Goal: Check status: Check status

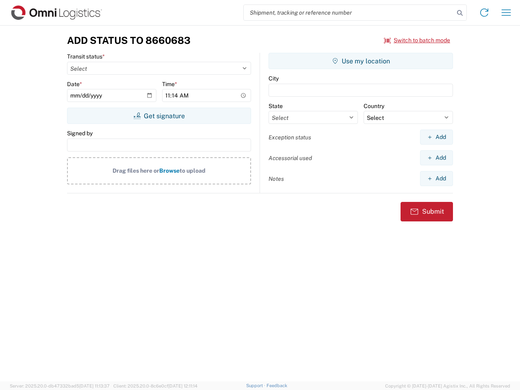
click at [349, 13] on input "search" at bounding box center [349, 12] width 211 height 15
click at [460, 13] on icon at bounding box center [460, 12] width 11 height 11
click at [485, 13] on icon at bounding box center [484, 12] width 13 height 13
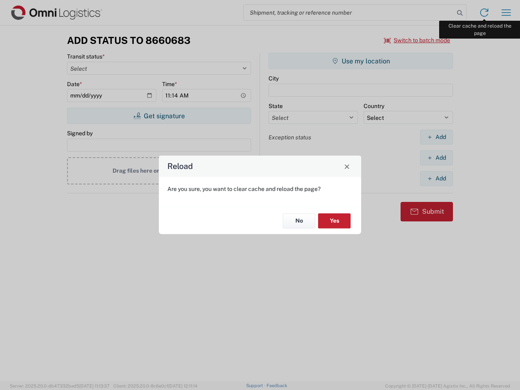
click at [507, 13] on div "Reload Are you sure, you want to clear cache and reload the page? No Yes" at bounding box center [260, 195] width 520 height 390
click at [418, 40] on div "Reload Are you sure, you want to clear cache and reload the page? No Yes" at bounding box center [260, 195] width 520 height 390
click at [159, 116] on div "Reload Are you sure, you want to clear cache and reload the page? No Yes" at bounding box center [260, 195] width 520 height 390
click at [361, 61] on div "Reload Are you sure, you want to clear cache and reload the page? No Yes" at bounding box center [260, 195] width 520 height 390
click at [437, 137] on div "Reload Are you sure, you want to clear cache and reload the page? No Yes" at bounding box center [260, 195] width 520 height 390
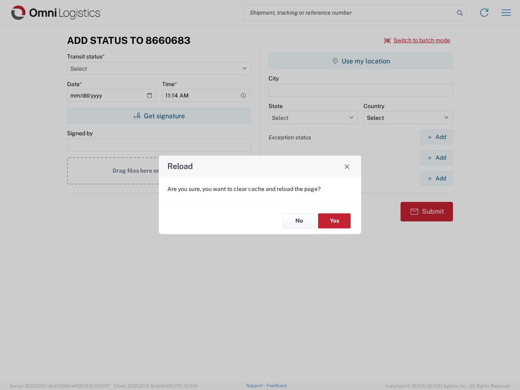
click at [437, 158] on div "Reload Are you sure, you want to clear cache and reload the page? No Yes" at bounding box center [260, 195] width 520 height 390
click at [437, 178] on div "Reload Are you sure, you want to clear cache and reload the page? No Yes" at bounding box center [260, 195] width 520 height 390
